Goal: Information Seeking & Learning: Learn about a topic

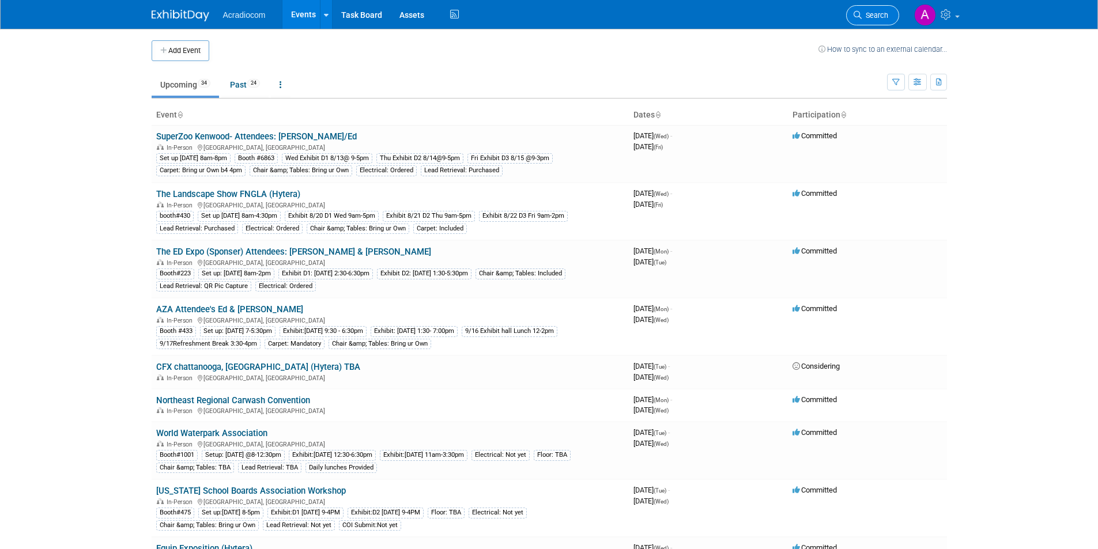
click at [879, 12] on span "Search" at bounding box center [875, 15] width 27 height 9
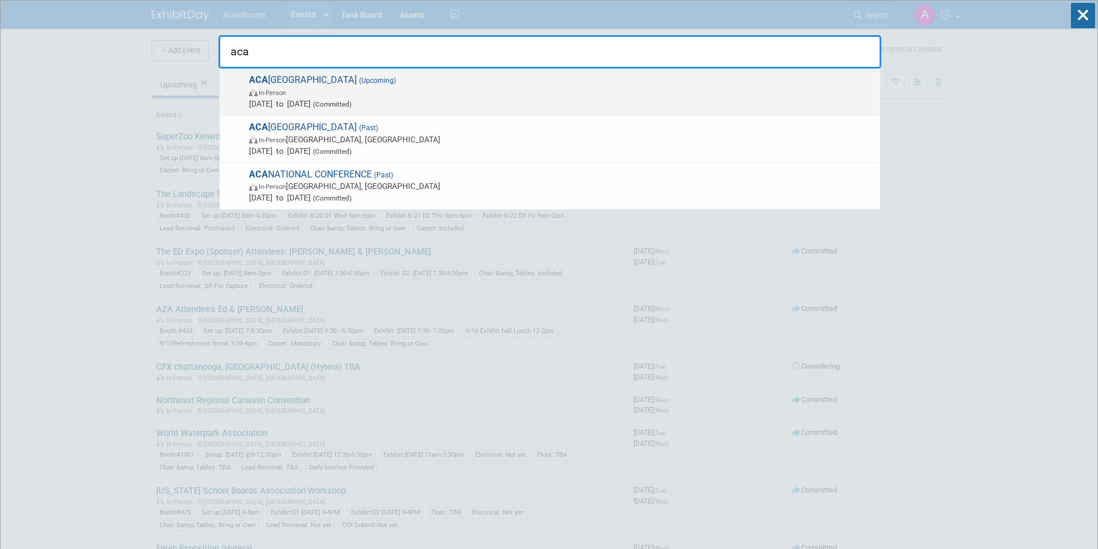
type input "aca"
click at [691, 86] on span "In-Person" at bounding box center [561, 92] width 625 height 12
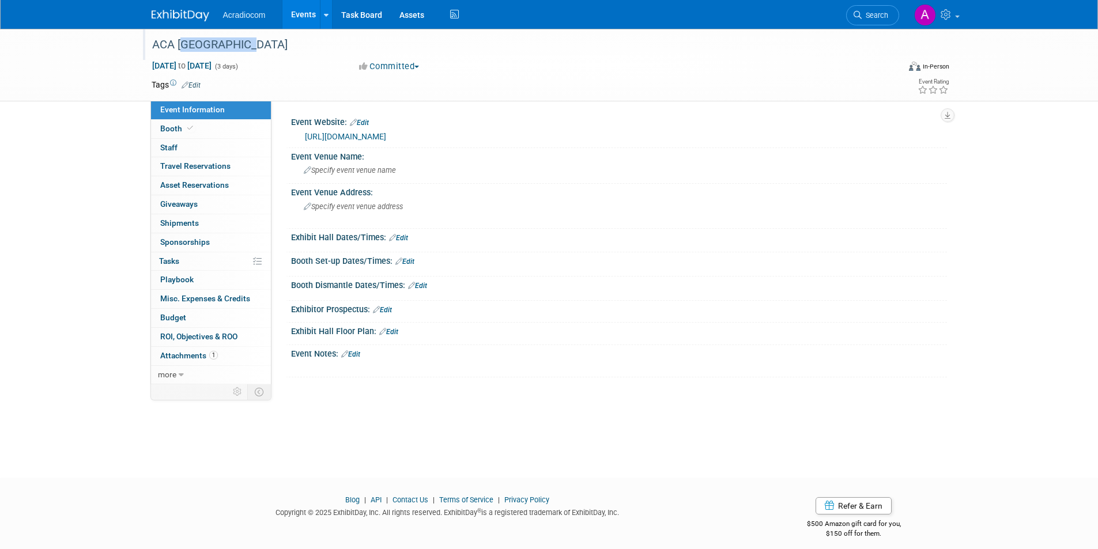
drag, startPoint x: 178, startPoint y: 47, endPoint x: 244, endPoint y: 43, distance: 67.0
click at [244, 43] on div "ACA [GEOGRAPHIC_DATA]" at bounding box center [515, 45] width 734 height 21
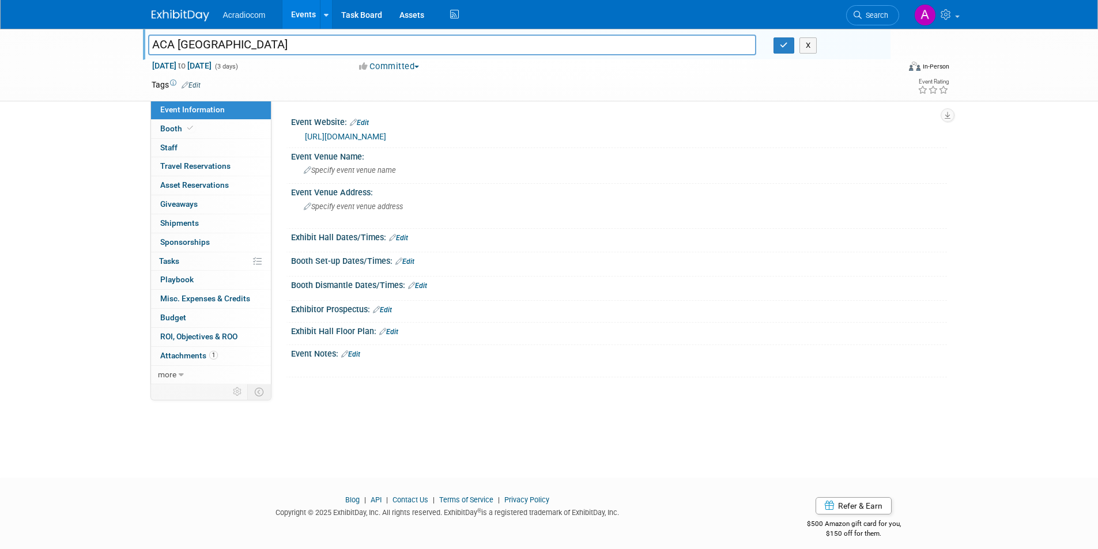
drag, startPoint x: 244, startPoint y: 43, endPoint x: 795, endPoint y: 47, distance: 550.5
click at [795, 47] on div "X" at bounding box center [828, 45] width 108 height 16
click at [789, 45] on button "button" at bounding box center [784, 45] width 21 height 16
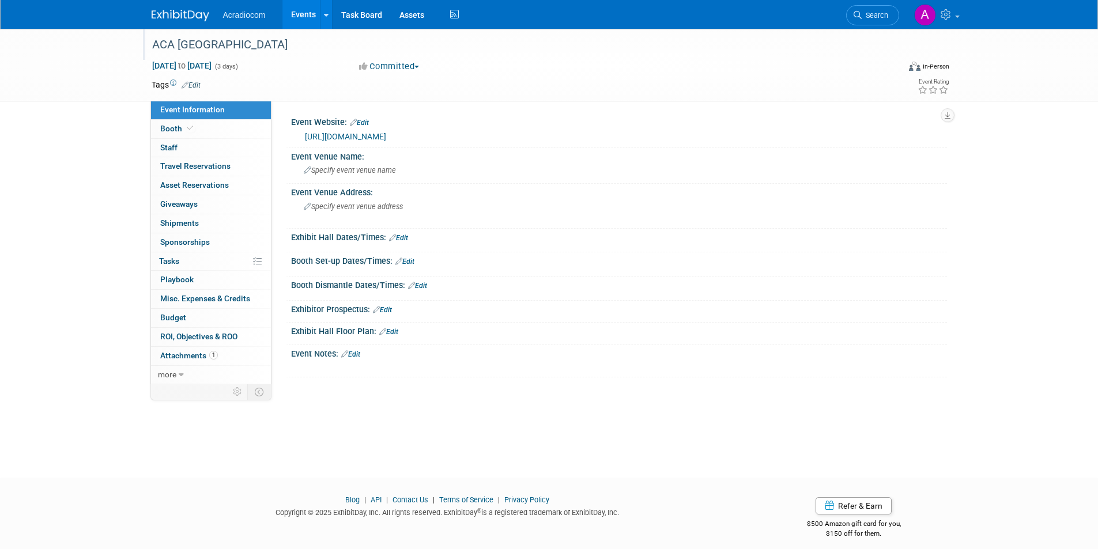
click at [190, 12] on img at bounding box center [181, 16] width 58 height 12
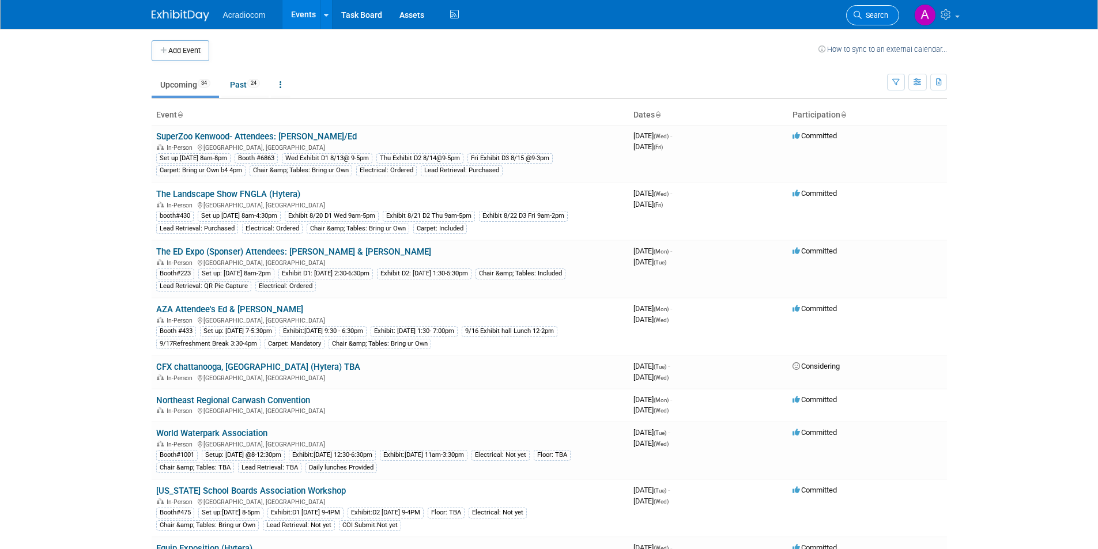
click at [859, 13] on icon at bounding box center [858, 15] width 8 height 8
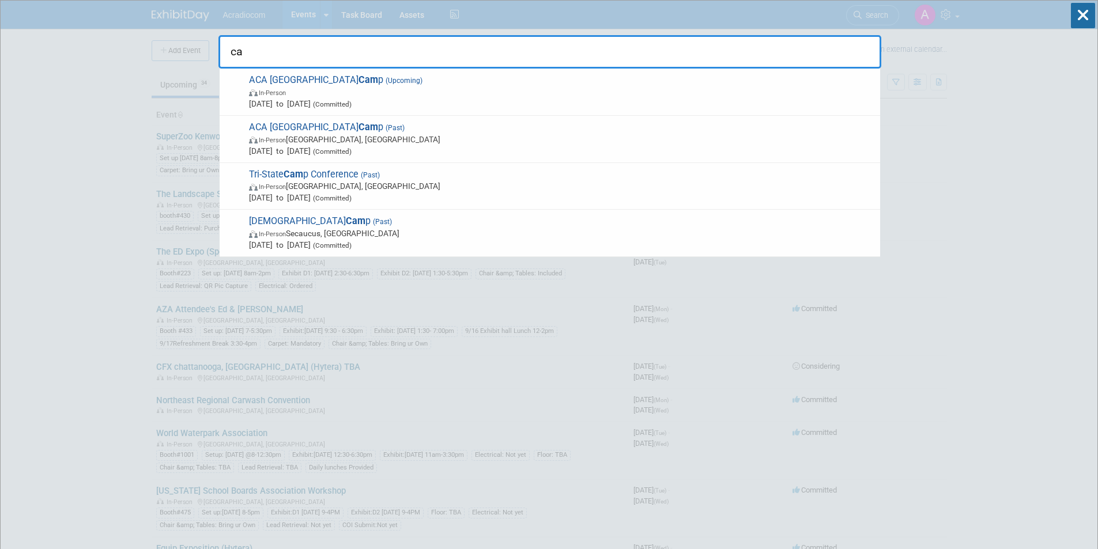
type input "c"
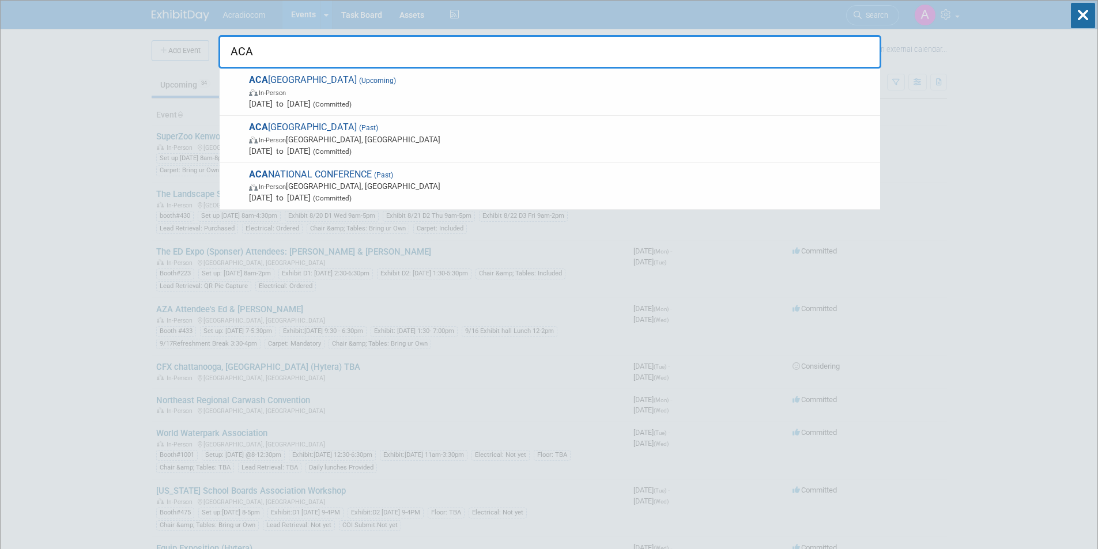
type input "ACA"
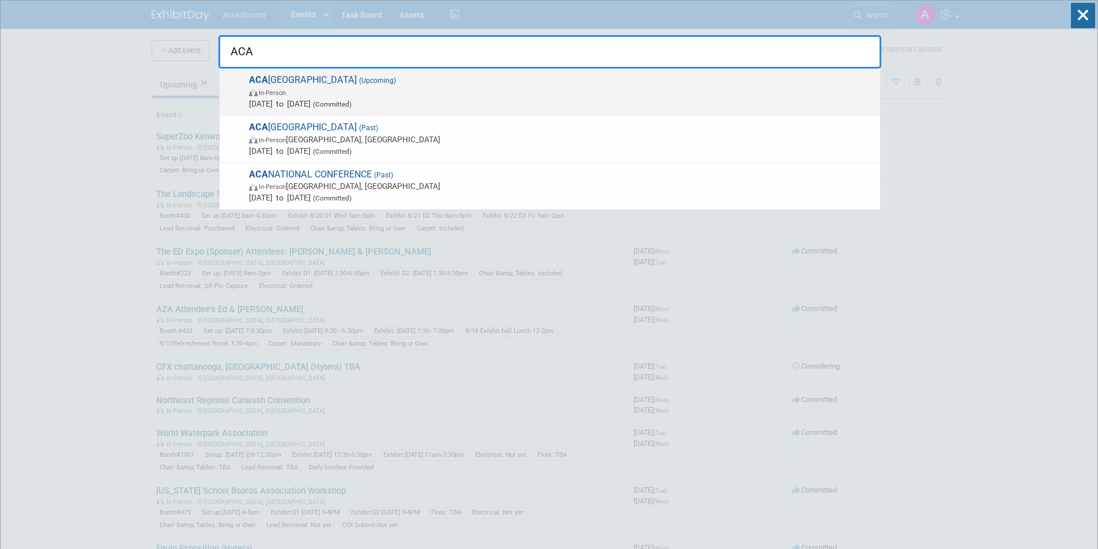
click at [406, 87] on span "In-Person" at bounding box center [561, 92] width 625 height 12
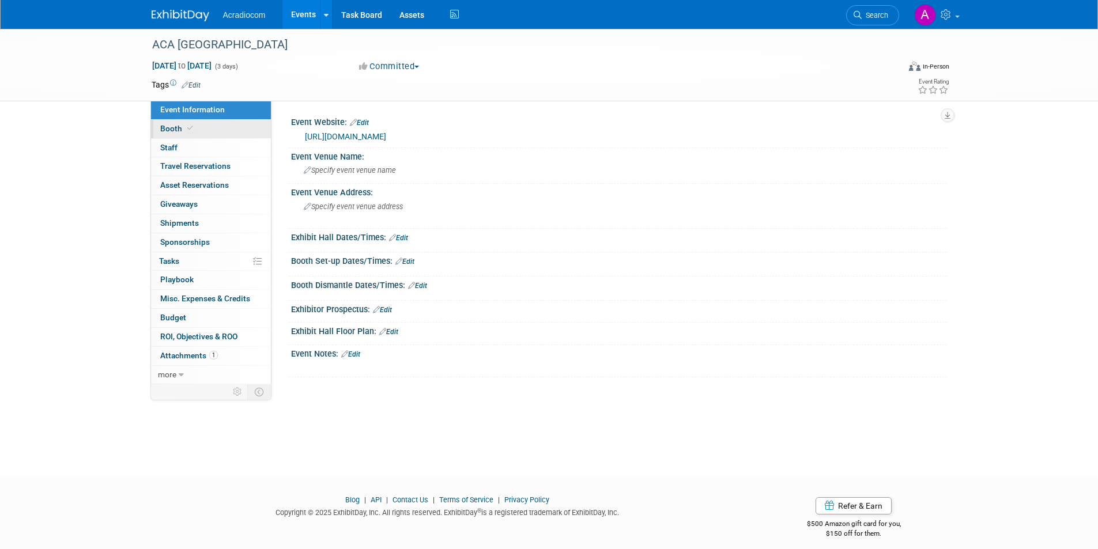
click at [180, 131] on span "Booth" at bounding box center [177, 128] width 35 height 9
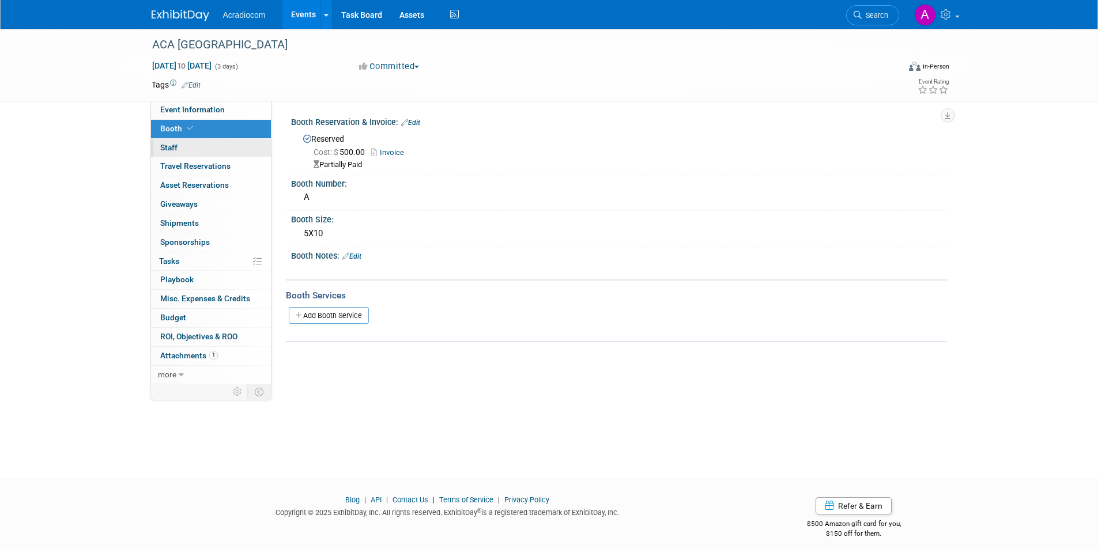
click at [201, 145] on link "0 Staff 0" at bounding box center [211, 148] width 120 height 18
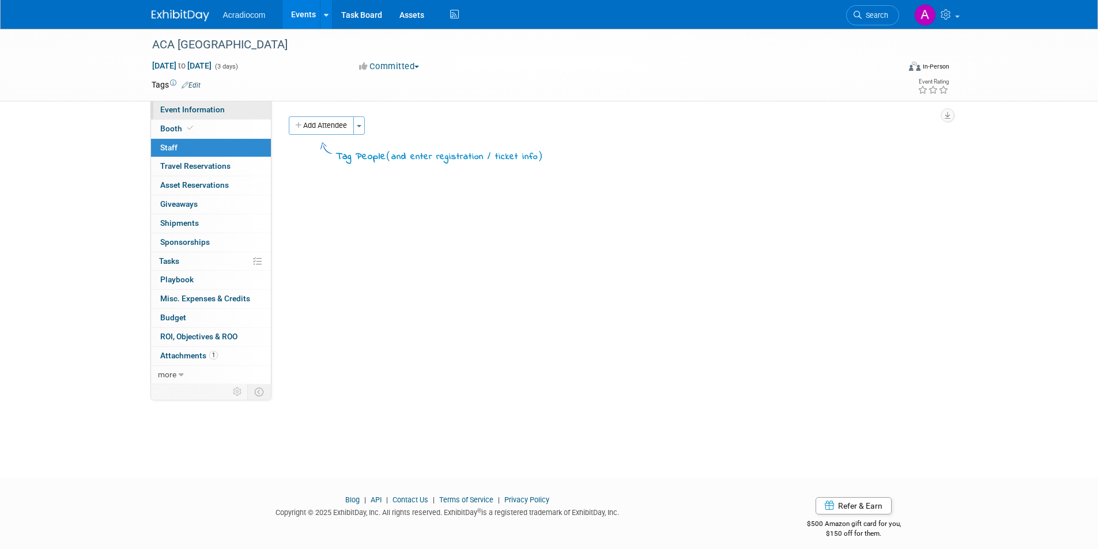
click at [214, 113] on span "Event Information" at bounding box center [192, 109] width 65 height 9
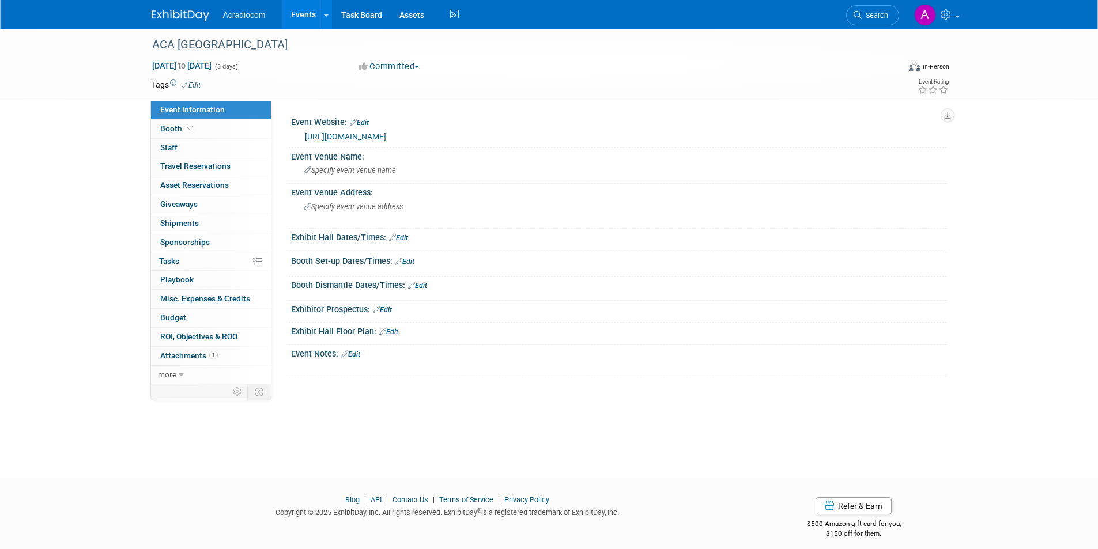
click at [188, 25] on div "Acradiocom Events Add Event Bulk Upload Events Shareable Event Boards Recently …" at bounding box center [549, 14] width 795 height 29
click at [184, 18] on img at bounding box center [181, 16] width 58 height 12
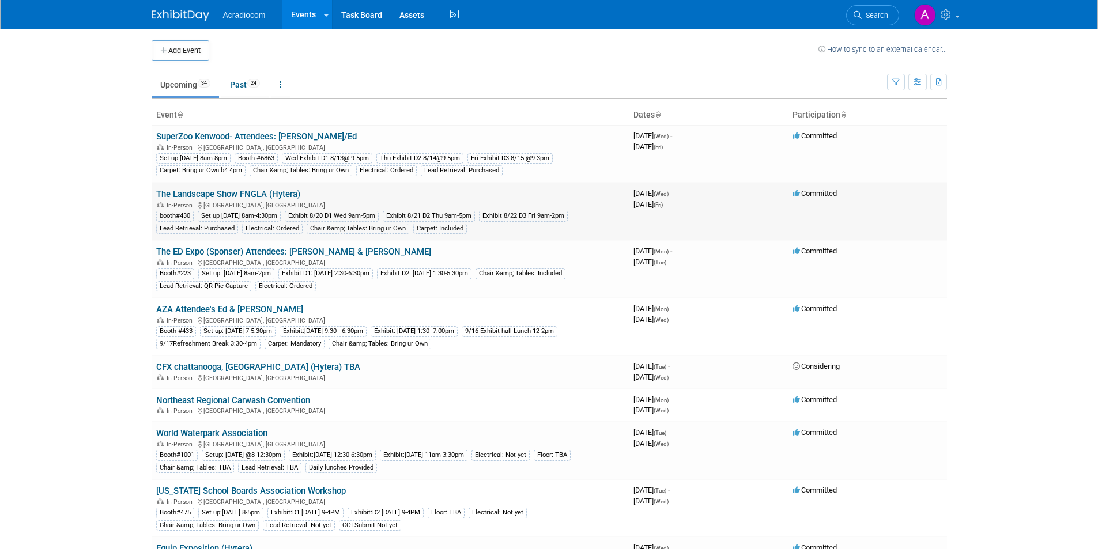
click at [258, 193] on link "The Landscape Show FNGLA (Hytera)" at bounding box center [228, 194] width 144 height 10
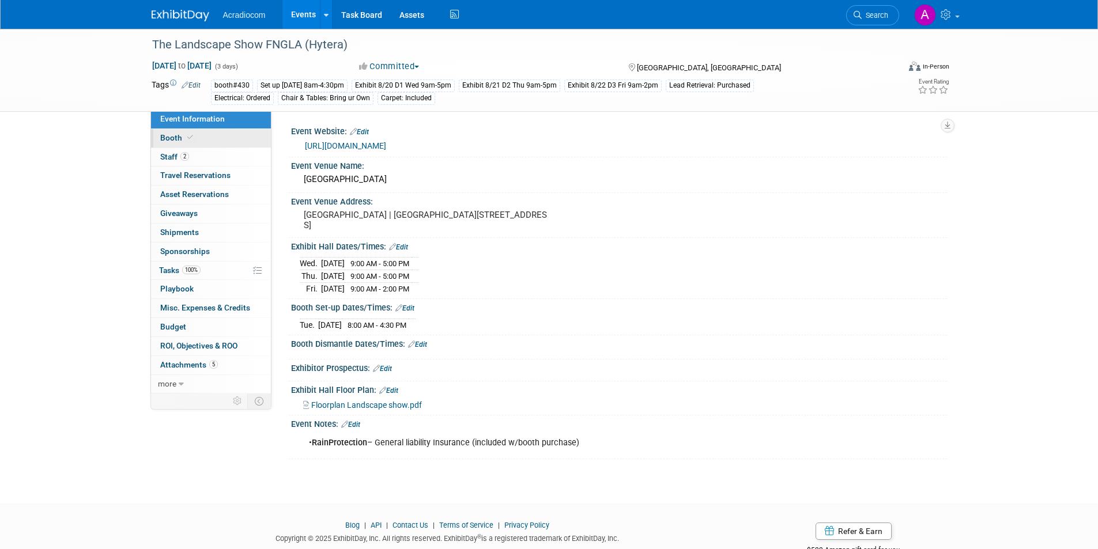
click at [181, 137] on span "Booth" at bounding box center [177, 137] width 35 height 9
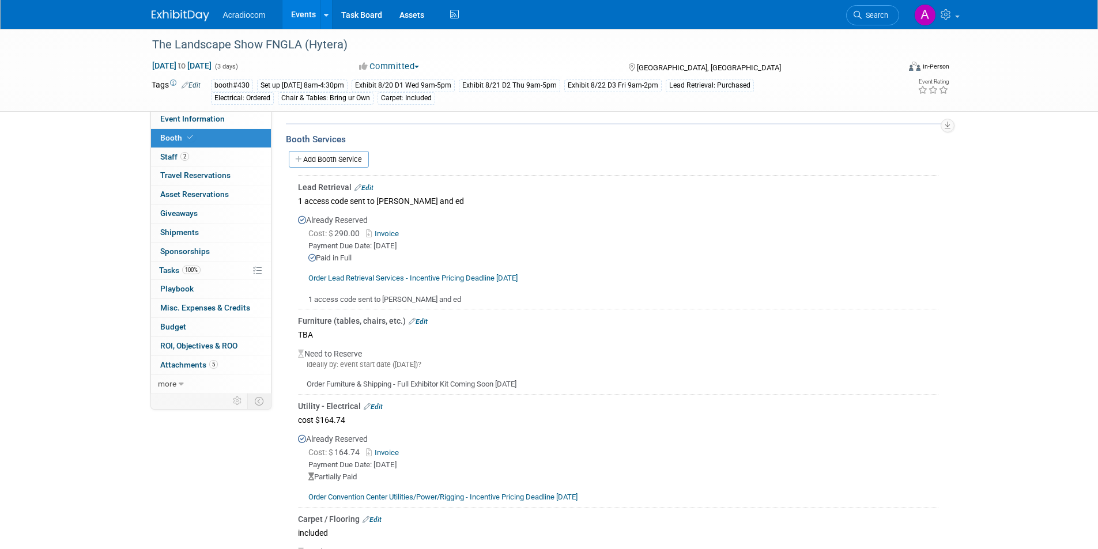
scroll to position [115, 0]
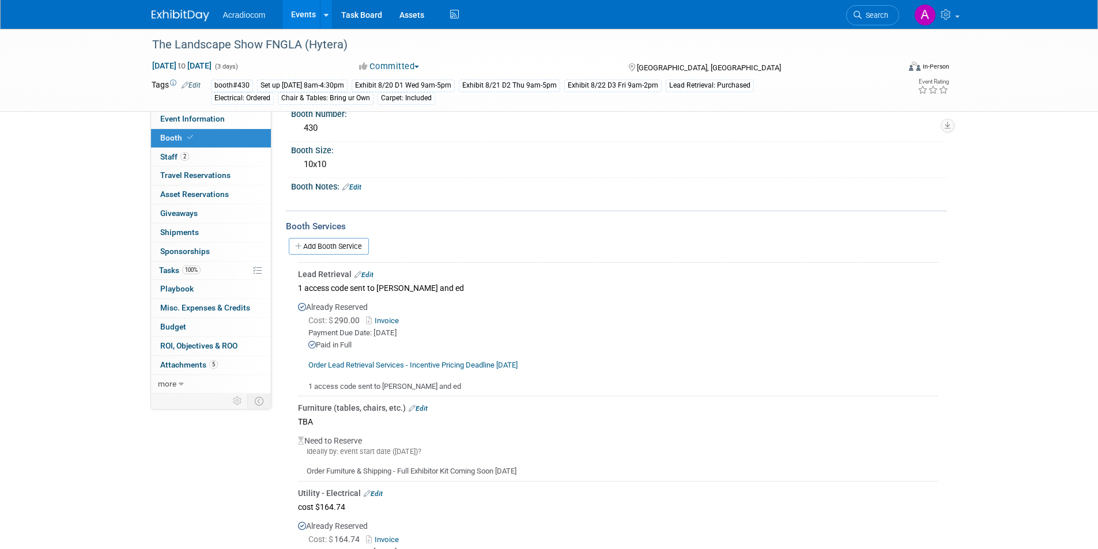
click at [412, 365] on link "Order Lead Retrieval Services - Incentive Pricing Deadline [DATE]" at bounding box center [412, 365] width 209 height 9
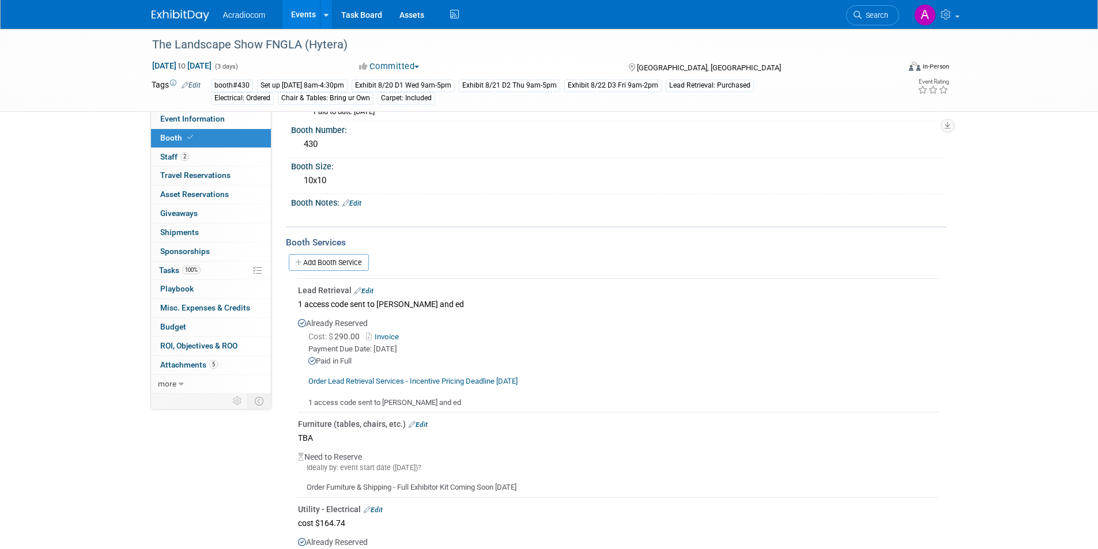
scroll to position [0, 0]
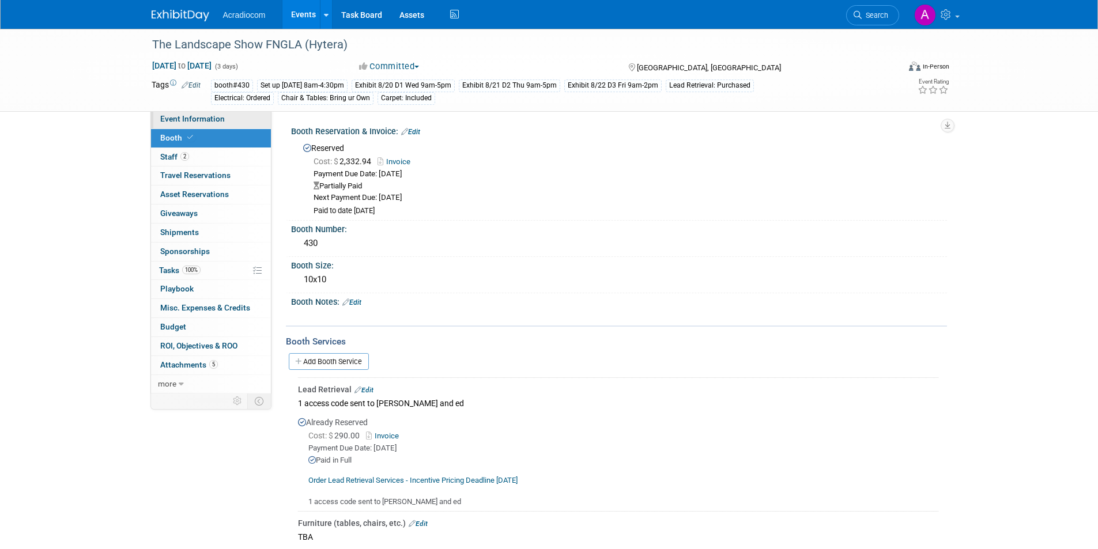
click at [203, 123] on link "Event Information" at bounding box center [211, 119] width 120 height 18
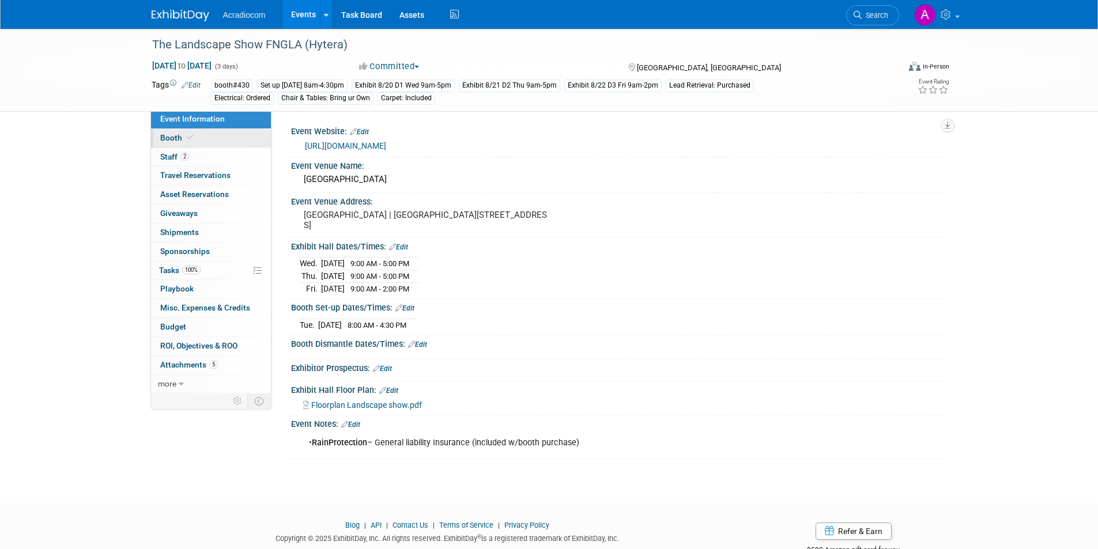
click at [202, 141] on link "Booth" at bounding box center [211, 138] width 120 height 18
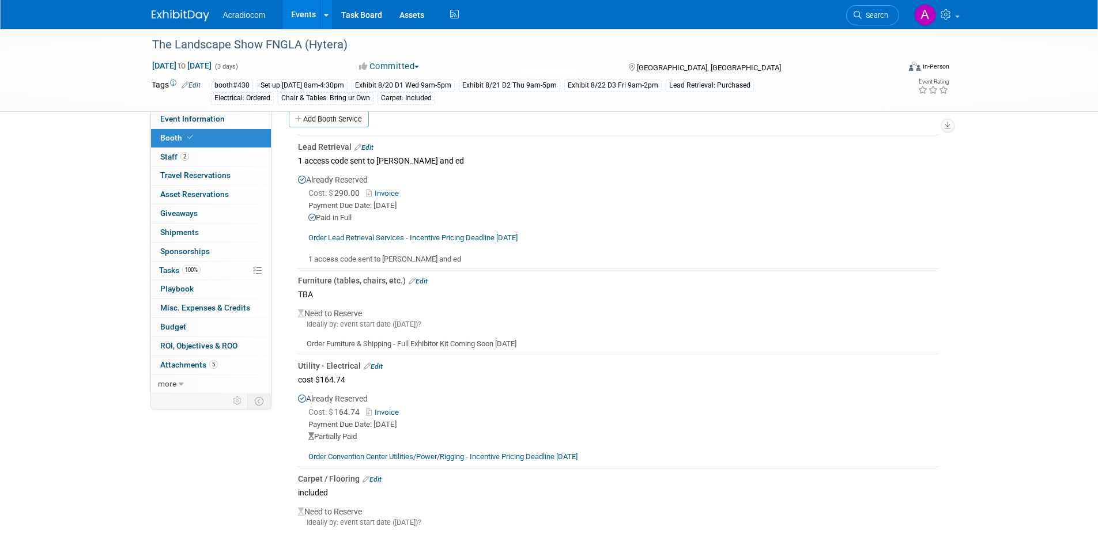
scroll to position [288, 0]
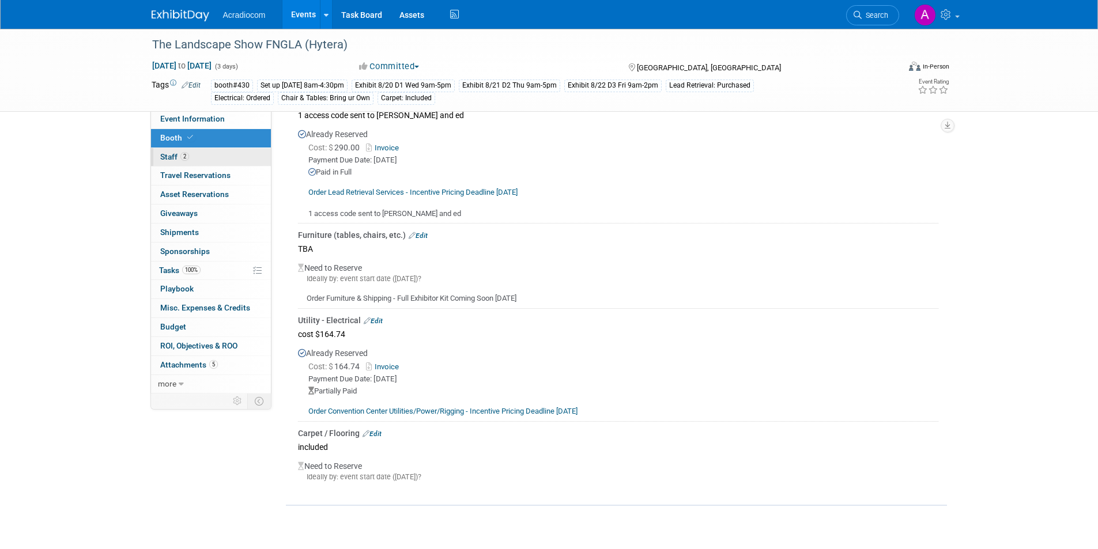
click at [192, 157] on link "2 Staff 2" at bounding box center [211, 157] width 120 height 18
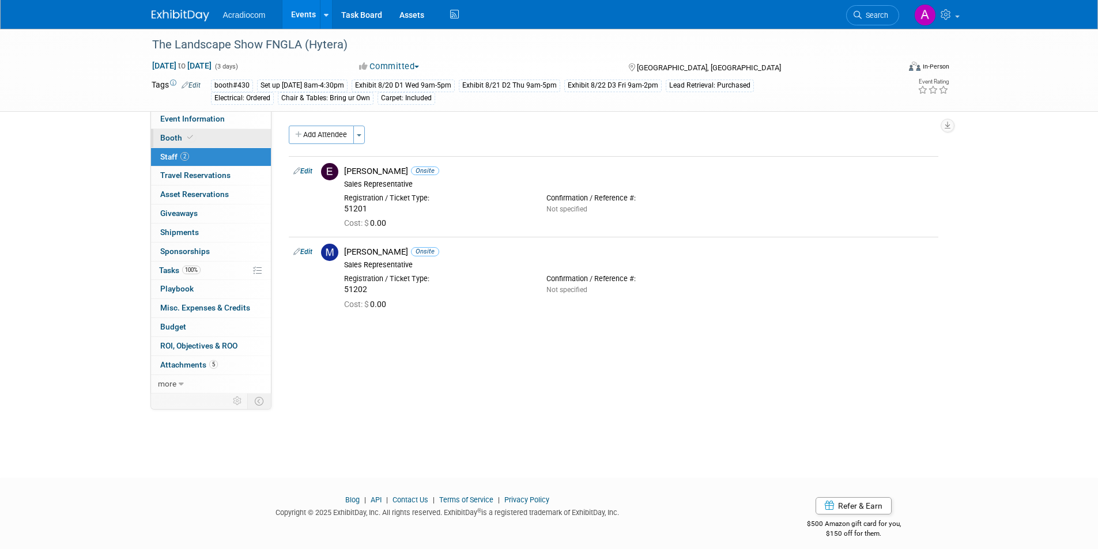
click at [208, 130] on link "Booth" at bounding box center [211, 138] width 120 height 18
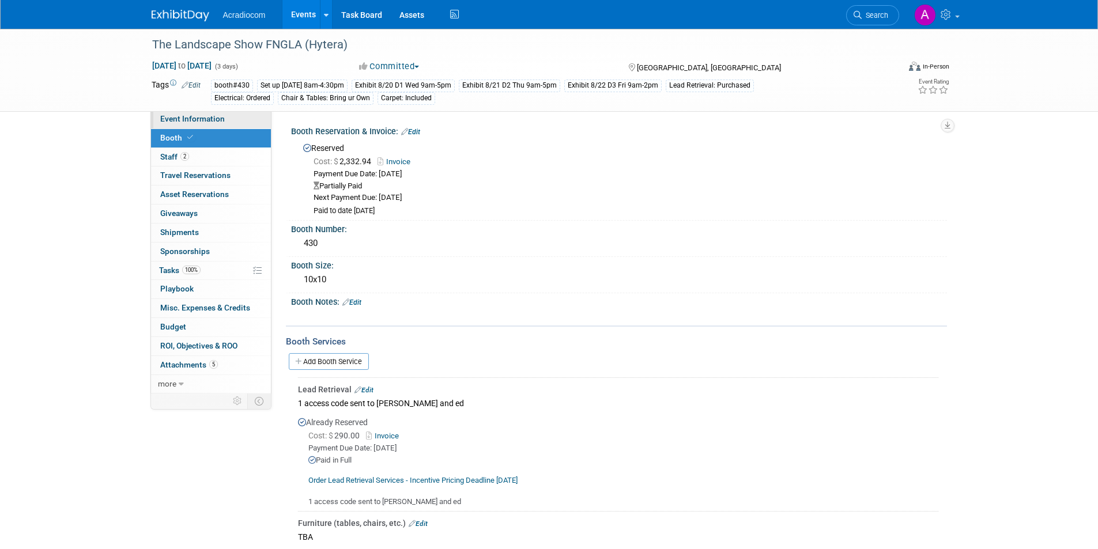
click at [215, 119] on span "Event Information" at bounding box center [192, 118] width 65 height 9
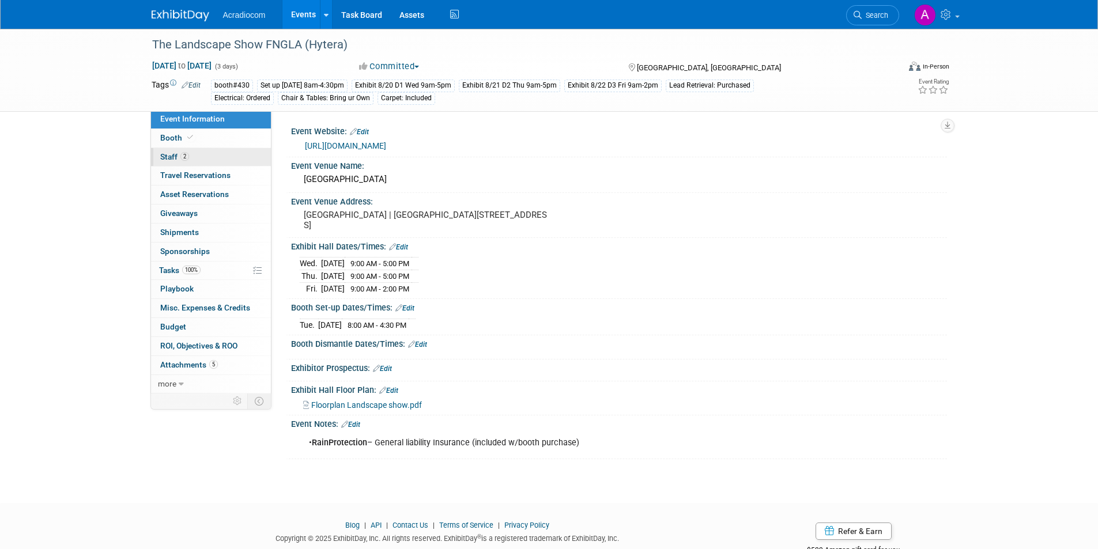
click at [208, 156] on link "2 Staff 2" at bounding box center [211, 157] width 120 height 18
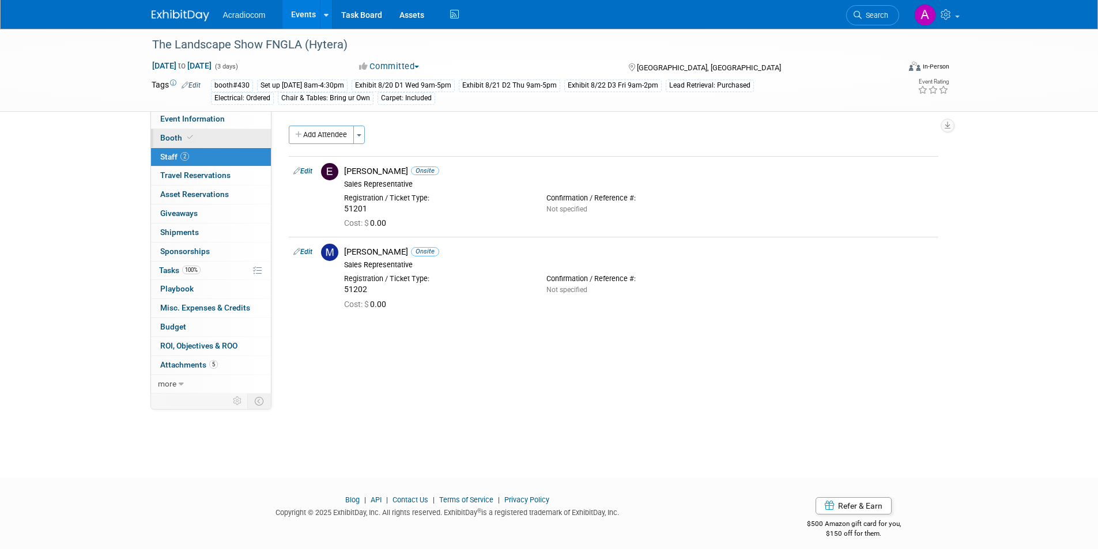
click at [230, 139] on link "Booth" at bounding box center [211, 138] width 120 height 18
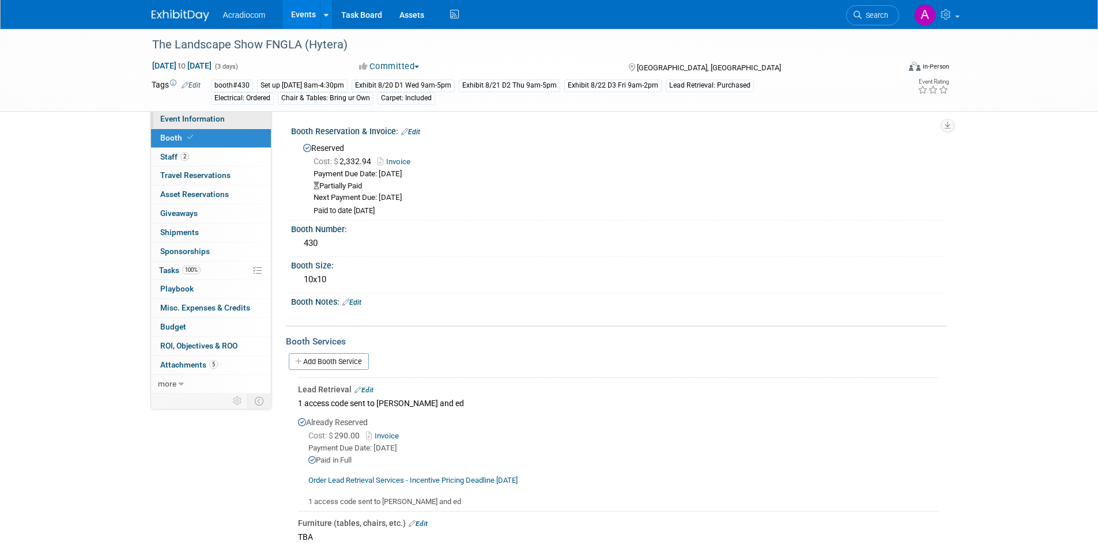
click at [240, 125] on link "Event Information" at bounding box center [211, 119] width 120 height 18
